Goal: Subscribe to service/newsletter

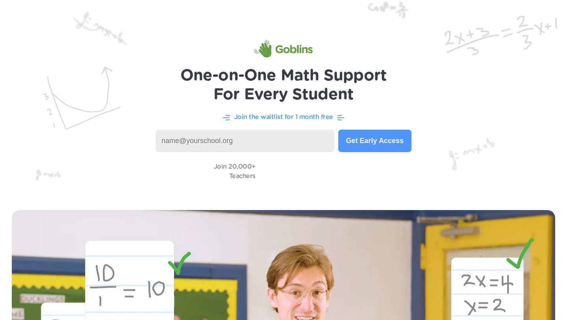
click at [282, 144] on input at bounding box center [244, 140] width 179 height 22
type input "s"
type input "[EMAIL_ADDRESS][DOMAIN_NAME]"
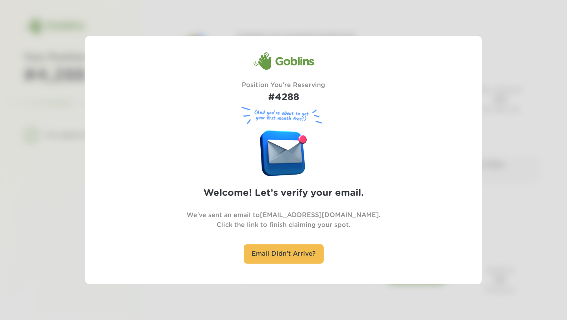
click at [566, 140] on div at bounding box center [283, 160] width 567 height 320
